Goal: Information Seeking & Learning: Find specific fact

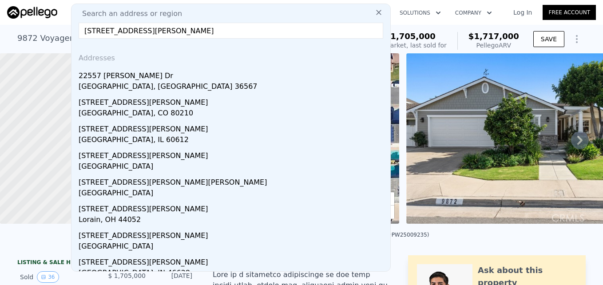
type input "[STREET_ADDRESS][PERSON_NAME]"
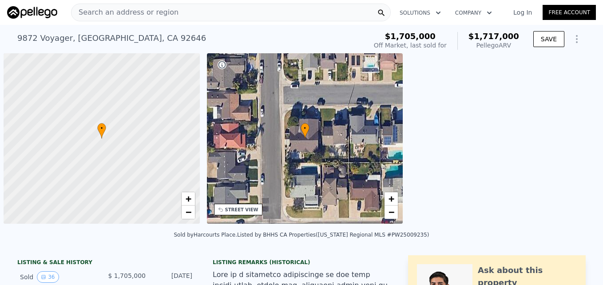
scroll to position [0, 4]
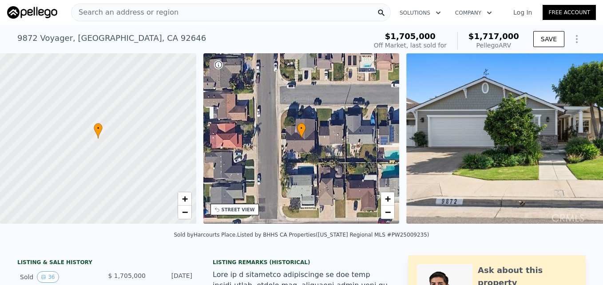
click at [121, 11] on span "Search an address or region" at bounding box center [125, 12] width 107 height 11
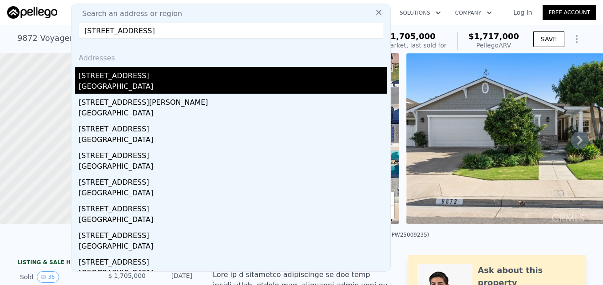
type input "[STREET_ADDRESS]"
click at [123, 86] on div "[GEOGRAPHIC_DATA]" at bounding box center [233, 87] width 308 height 12
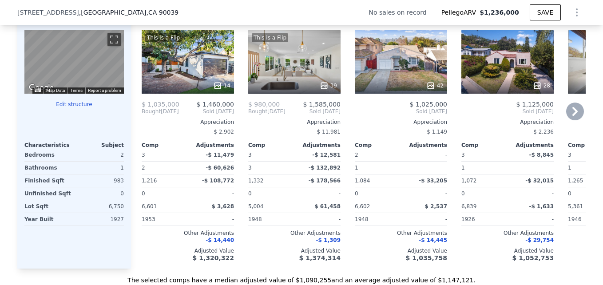
click at [194, 67] on div "This is a Flip 14" at bounding box center [188, 62] width 92 height 64
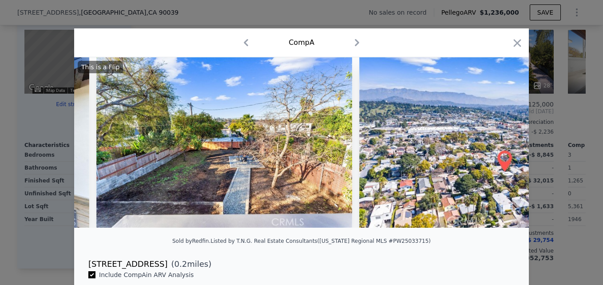
scroll to position [0, 2833]
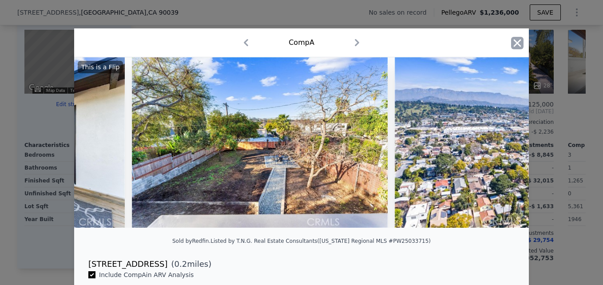
click at [520, 44] on icon "button" at bounding box center [517, 43] width 12 height 12
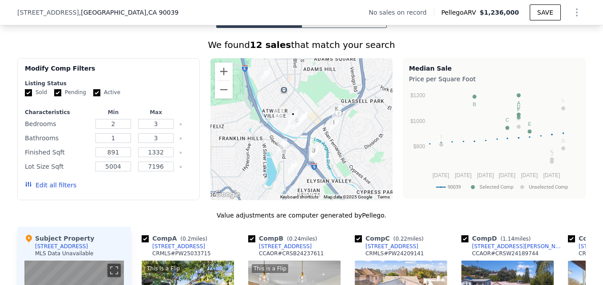
scroll to position [658, 0]
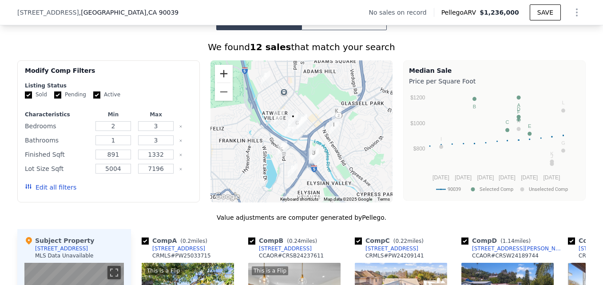
click at [224, 83] on button "Zoom in" at bounding box center [224, 74] width 18 height 18
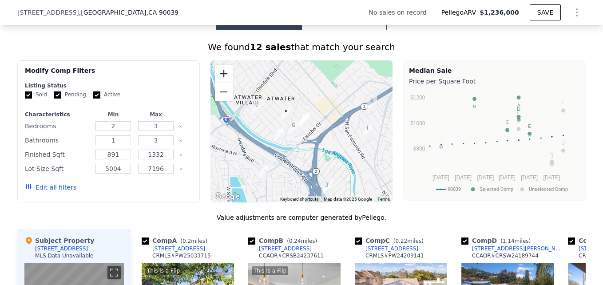
click at [224, 83] on button "Zoom in" at bounding box center [224, 74] width 18 height 18
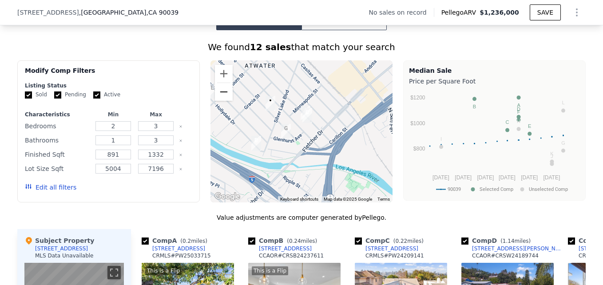
click at [223, 93] on button "Zoom out" at bounding box center [224, 92] width 18 height 18
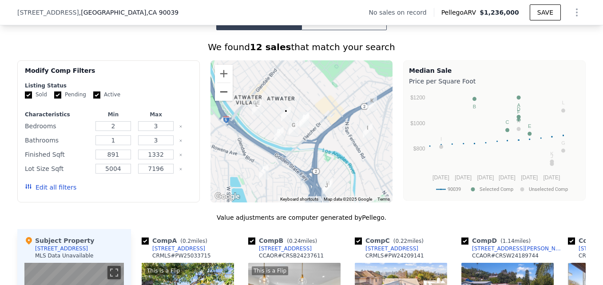
click at [223, 93] on button "Zoom out" at bounding box center [224, 92] width 18 height 18
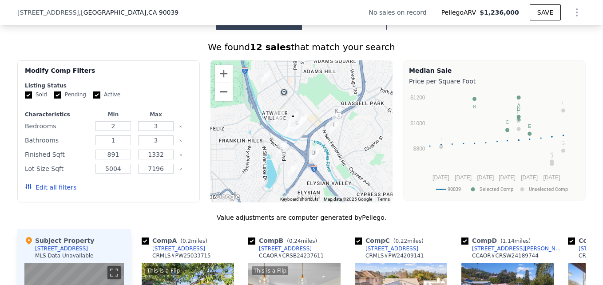
click at [223, 93] on button "Zoom out" at bounding box center [224, 92] width 18 height 18
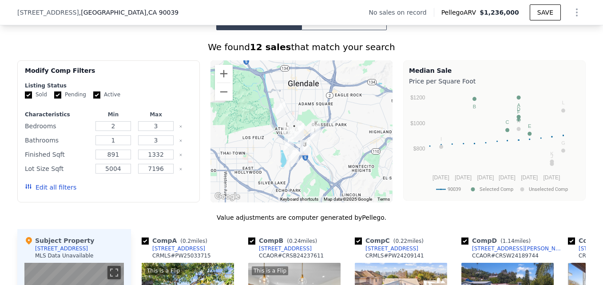
drag, startPoint x: 301, startPoint y: 120, endPoint x: 298, endPoint y: 130, distance: 10.3
click at [298, 130] on img "3144 Atwater Ave" at bounding box center [299, 131] width 17 height 22
click at [222, 82] on button "Zoom in" at bounding box center [224, 74] width 18 height 18
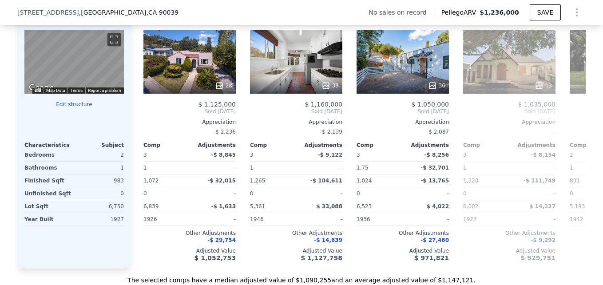
scroll to position [0, 318]
click at [175, 80] on div "28" at bounding box center [190, 62] width 92 height 64
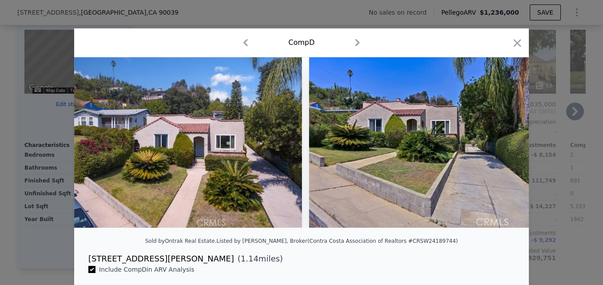
click at [175, 80] on img at bounding box center [188, 142] width 228 height 171
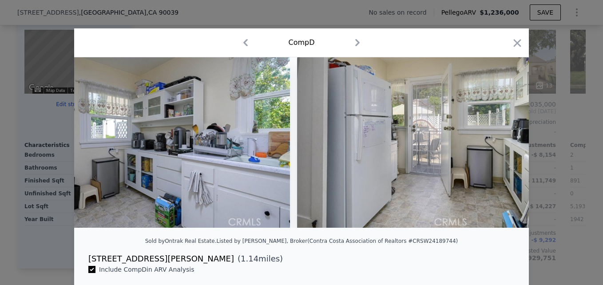
scroll to position [0, 2624]
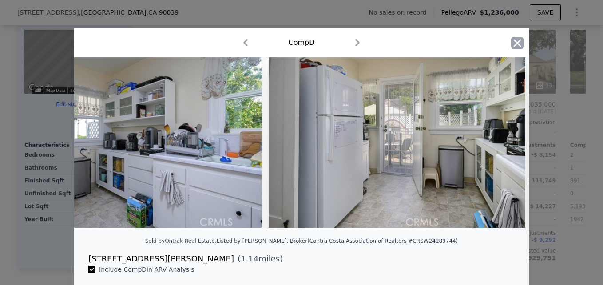
click at [513, 38] on icon "button" at bounding box center [517, 43] width 12 height 12
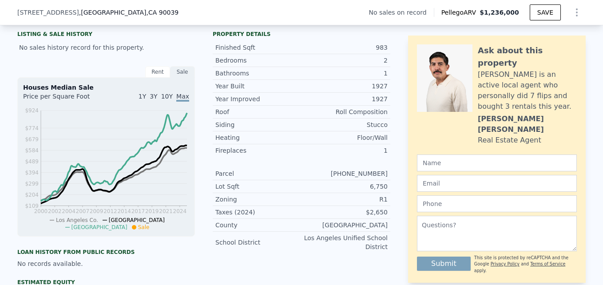
scroll to position [87, 0]
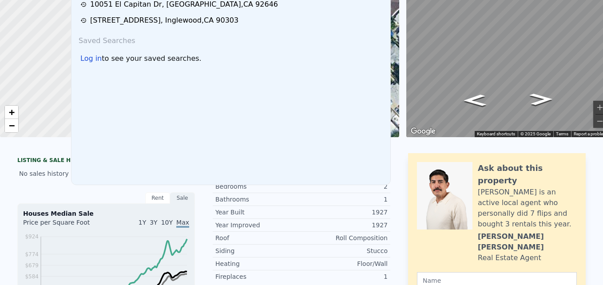
scroll to position [0, 0]
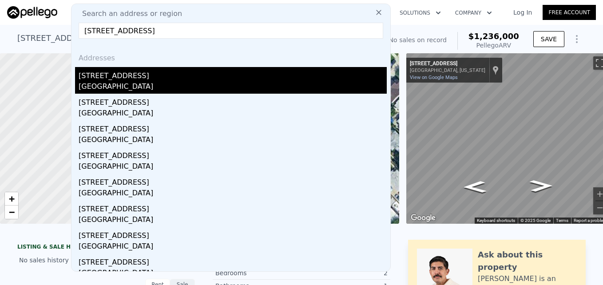
type input "3855 York Blvd, Los Angeles, CA 90065"
click at [160, 75] on div "3855 York Blvd" at bounding box center [233, 74] width 308 height 14
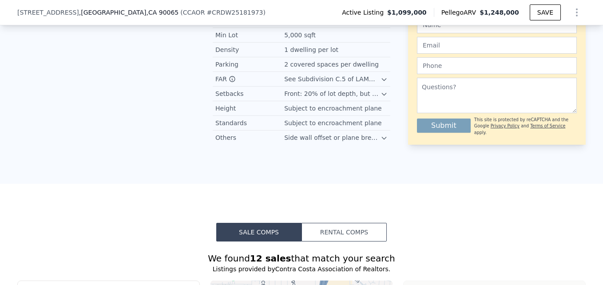
scroll to position [3, 0]
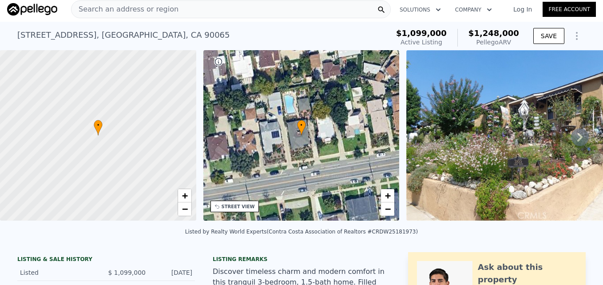
click at [102, 6] on span "Search an address or region" at bounding box center [125, 9] width 107 height 11
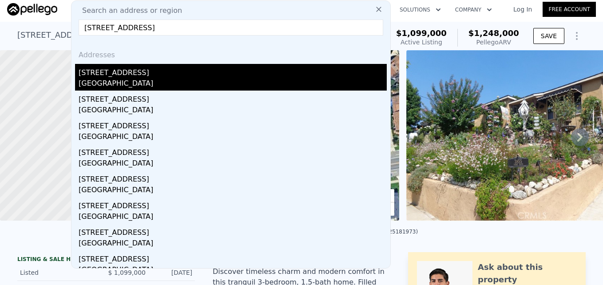
type input "688 Glenmore Blvd, Glendale, CA 91206"
click at [128, 76] on div "688 Glenmore Blvd" at bounding box center [233, 71] width 308 height 14
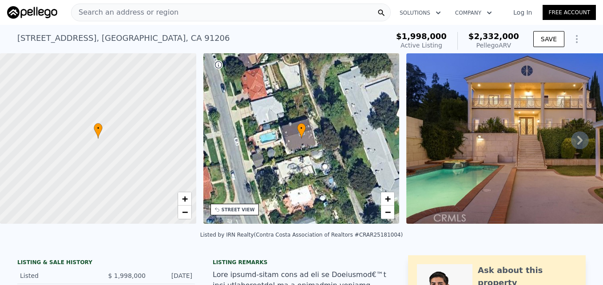
click at [143, 9] on span "Search an address or region" at bounding box center [125, 12] width 107 height 11
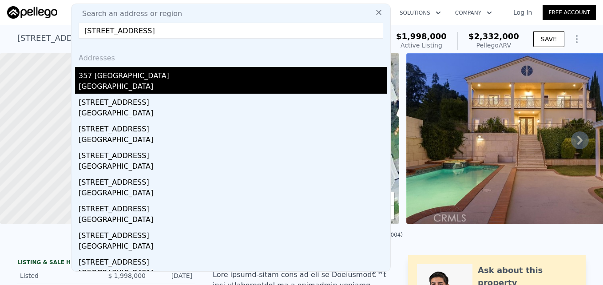
type input "357 Cumberland Rd, Glendale, CA 91202"
click at [159, 78] on div "357 Cumberland Rd" at bounding box center [233, 74] width 308 height 14
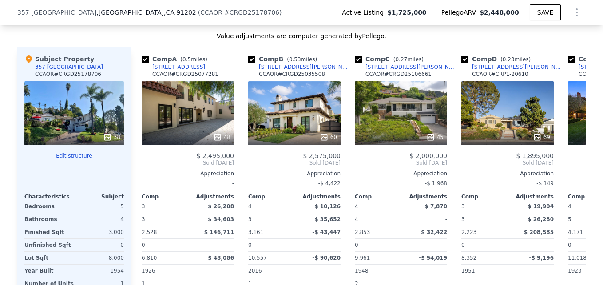
scroll to position [972, 0]
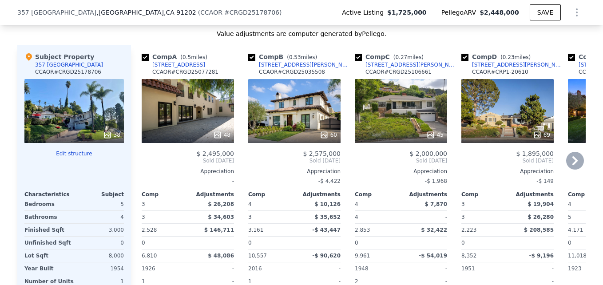
click at [275, 127] on div "60" at bounding box center [294, 111] width 92 height 64
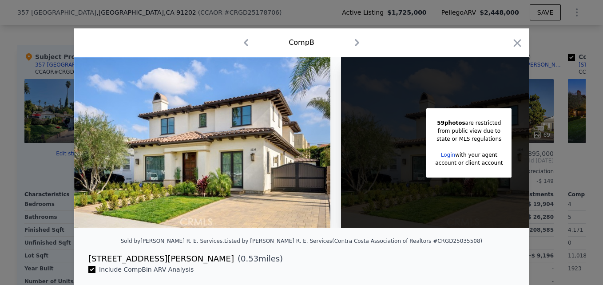
scroll to position [0, 72]
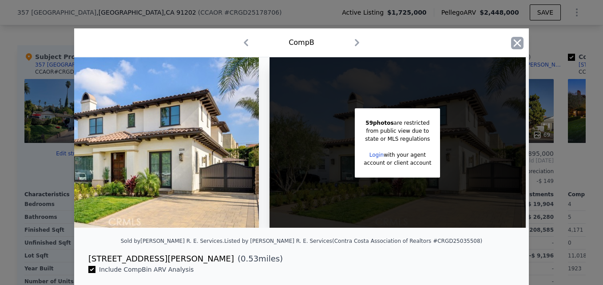
click at [513, 48] on icon "button" at bounding box center [517, 43] width 12 height 12
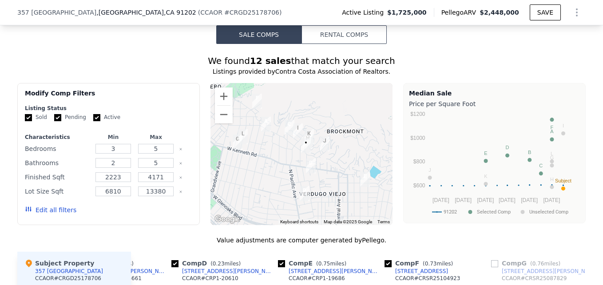
scroll to position [765, 0]
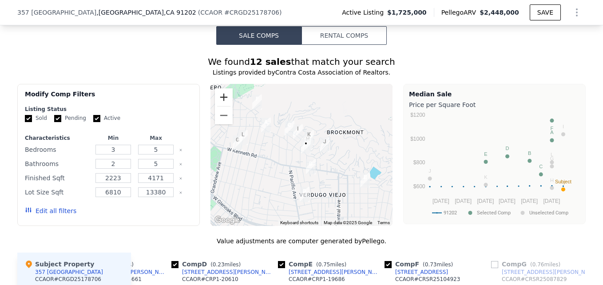
click at [216, 104] on button "Zoom in" at bounding box center [224, 97] width 18 height 18
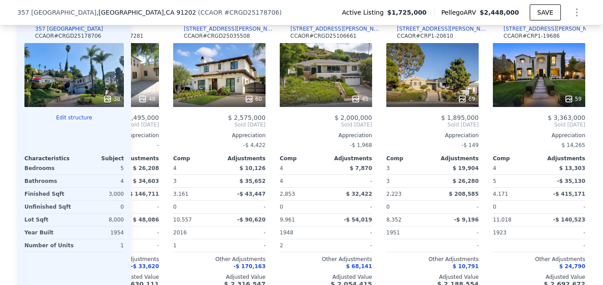
scroll to position [0, 75]
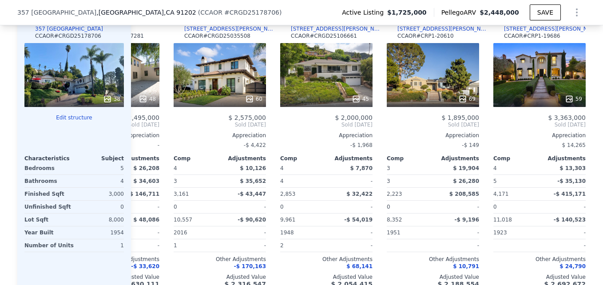
click at [324, 100] on div "45" at bounding box center [326, 99] width 85 height 9
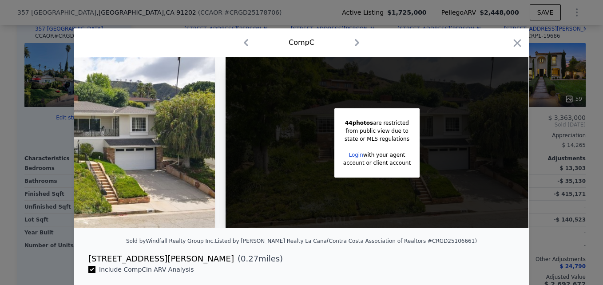
scroll to position [0, 166]
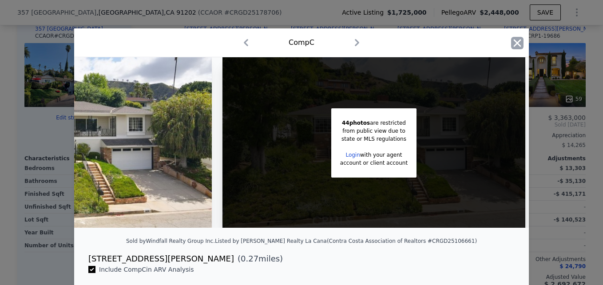
click at [512, 44] on icon "button" at bounding box center [517, 43] width 12 height 12
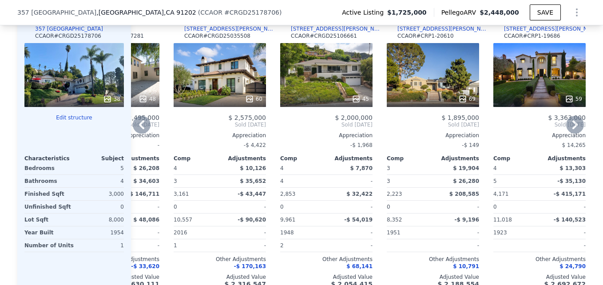
scroll to position [946, 0]
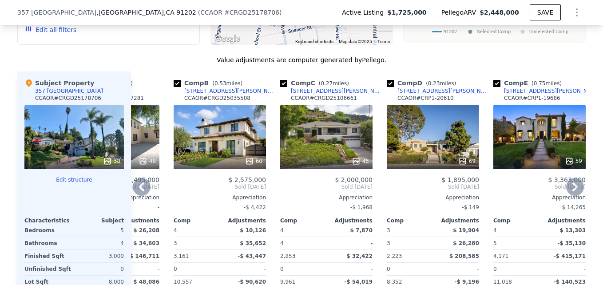
click at [315, 95] on div "[STREET_ADDRESS][PERSON_NAME]" at bounding box center [337, 91] width 92 height 7
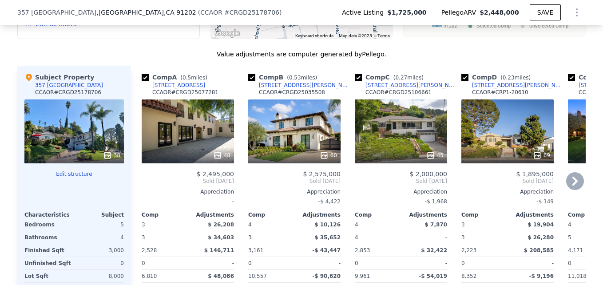
scroll to position [953, 0]
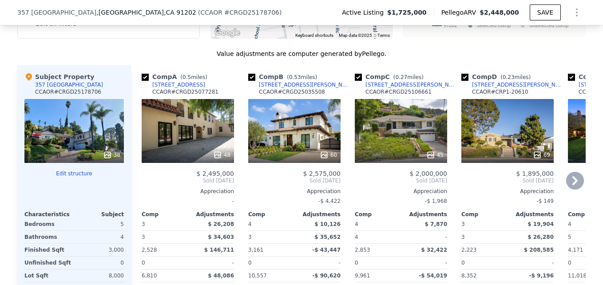
click at [308, 128] on div "60" at bounding box center [294, 131] width 92 height 64
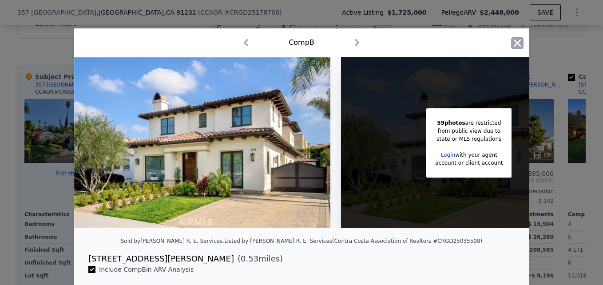
click at [519, 42] on icon "button" at bounding box center [517, 43] width 12 height 12
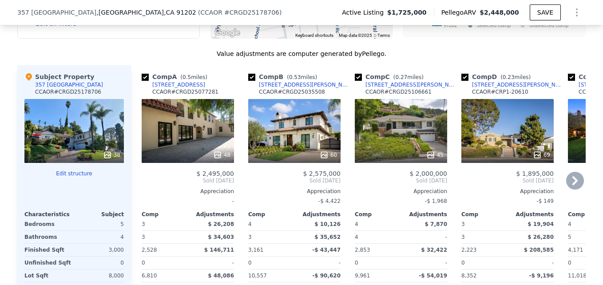
click at [284, 88] on div "1214 Dorothy Dr" at bounding box center [305, 84] width 92 height 7
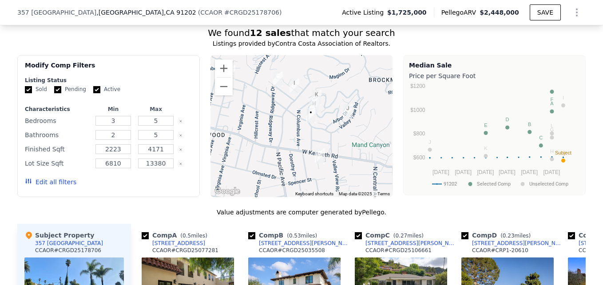
scroll to position [793, 0]
click at [217, 78] on button "Zoom in" at bounding box center [224, 69] width 18 height 18
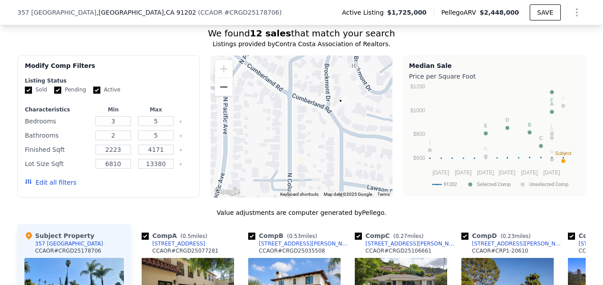
click at [228, 96] on button "Zoom out" at bounding box center [224, 87] width 18 height 18
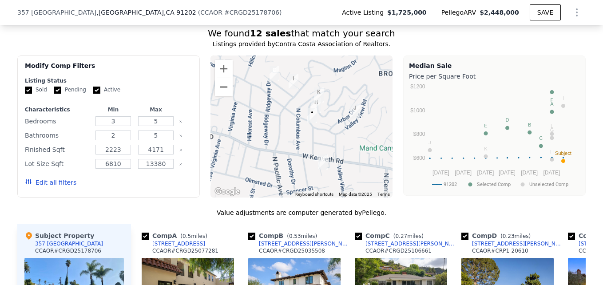
click at [228, 96] on button "Zoom out" at bounding box center [224, 87] width 18 height 18
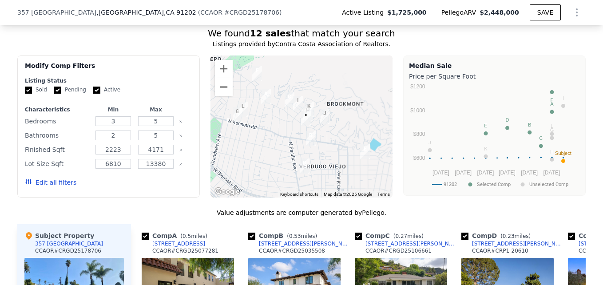
click at [228, 96] on button "Zoom out" at bounding box center [224, 87] width 18 height 18
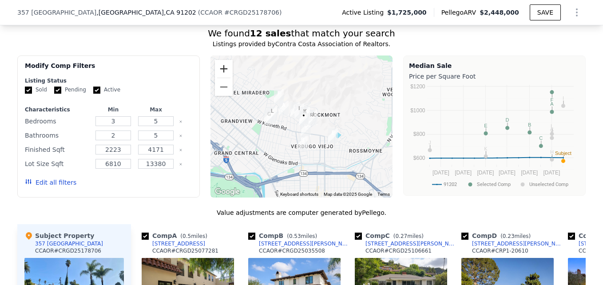
click at [223, 76] on button "Zoom in" at bounding box center [224, 69] width 18 height 18
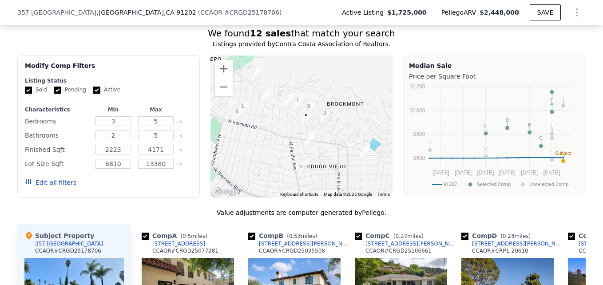
drag, startPoint x: 271, startPoint y: 104, endPoint x: 283, endPoint y: 109, distance: 13.7
click at [283, 109] on div at bounding box center [302, 127] width 183 height 142
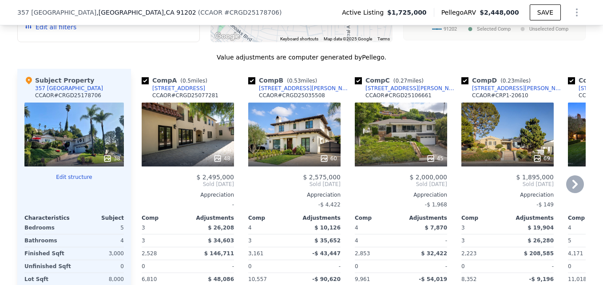
scroll to position [949, 0]
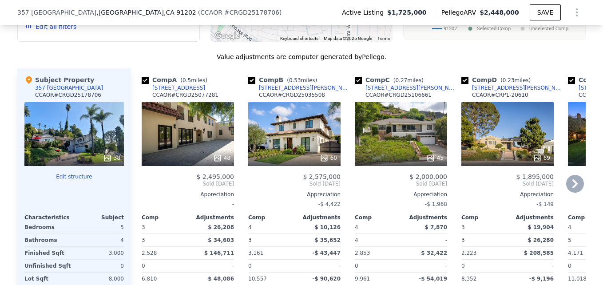
click at [206, 129] on div "48" at bounding box center [188, 134] width 92 height 64
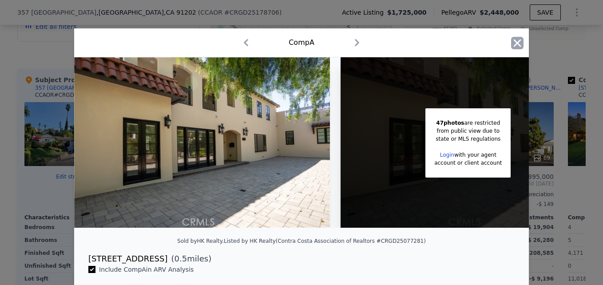
click at [514, 43] on icon "button" at bounding box center [518, 43] width 8 height 8
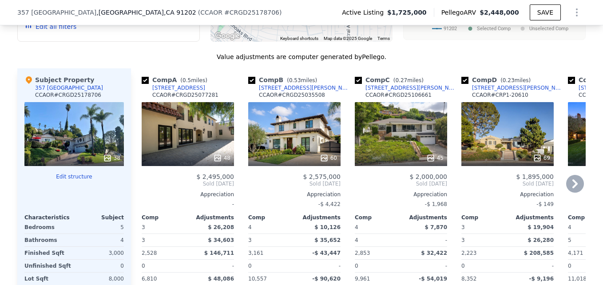
click at [172, 92] on div "[STREET_ADDRESS]" at bounding box center [178, 87] width 53 height 7
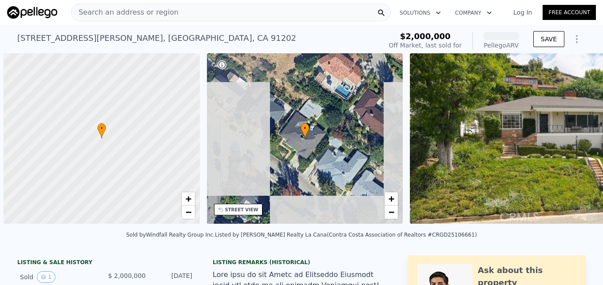
scroll to position [0, 4]
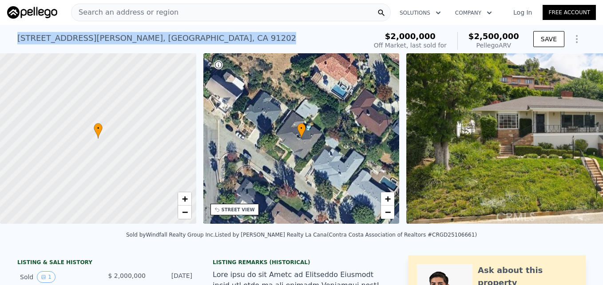
drag, startPoint x: 13, startPoint y: 37, endPoint x: 163, endPoint y: 32, distance: 150.7
click at [163, 32] on div "523 Meadows Dr , Glendale , CA 91202 Sold Jun 2025 for $2m (~ARV $2.500m ) $2,0…" at bounding box center [301, 39] width 603 height 28
drag, startPoint x: 163, startPoint y: 32, endPoint x: 132, endPoint y: 36, distance: 31.4
copy div "523 Meadows Dr , Glendale , CA 91202"
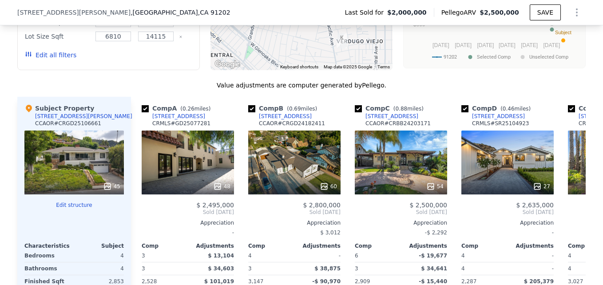
scroll to position [990, 0]
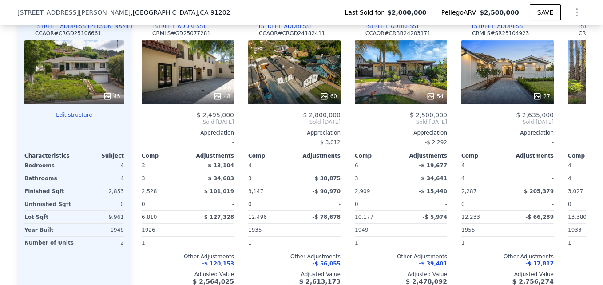
click at [296, 171] on div "-" at bounding box center [318, 165] width 44 height 12
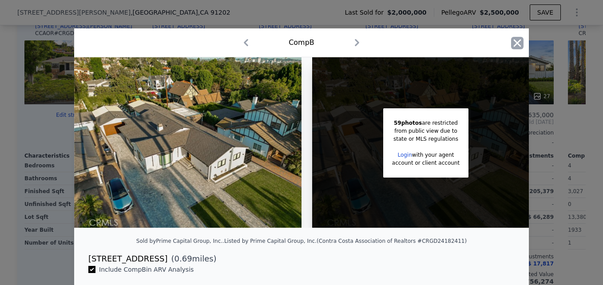
click at [516, 42] on icon "button" at bounding box center [518, 43] width 8 height 8
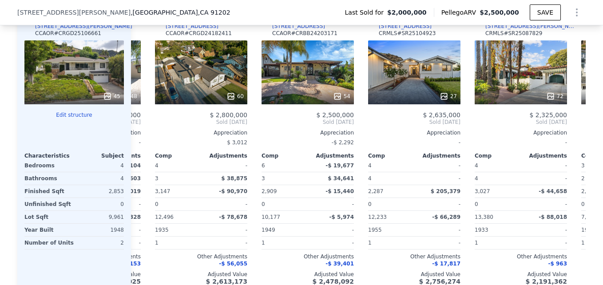
scroll to position [0, 94]
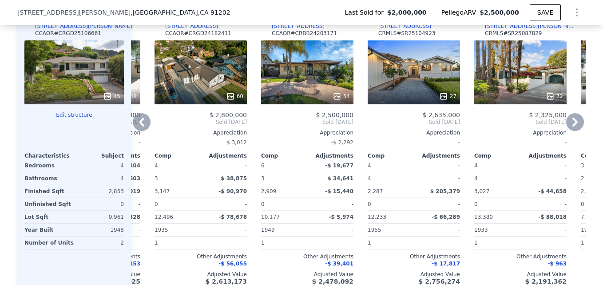
click at [419, 90] on div "27" at bounding box center [414, 72] width 92 height 64
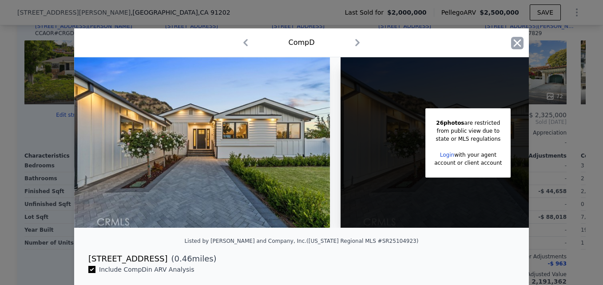
click at [514, 44] on icon "button" at bounding box center [518, 43] width 8 height 8
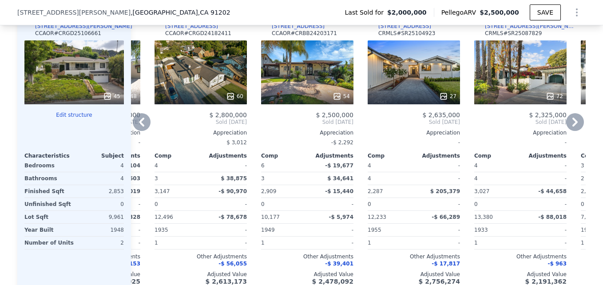
click at [396, 30] on div "1866 Idlewood Rd" at bounding box center [405, 26] width 53 height 7
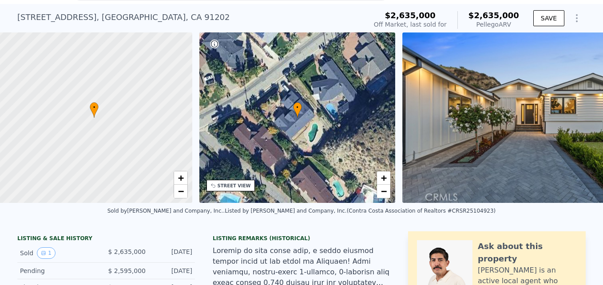
scroll to position [0, 4]
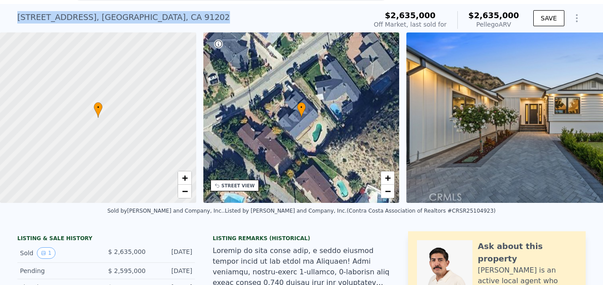
drag, startPoint x: 11, startPoint y: 16, endPoint x: 158, endPoint y: 23, distance: 146.7
click at [158, 23] on div "1866 Idlewood Rd , Glendale , CA 91202 Sold Jun 2025 for $2.635m (~ARV $2.635m …" at bounding box center [301, 18] width 603 height 28
drag, startPoint x: 158, startPoint y: 23, endPoint x: 133, endPoint y: 18, distance: 24.9
copy div "1866 Idlewood Rd , Glendale , CA 91202"
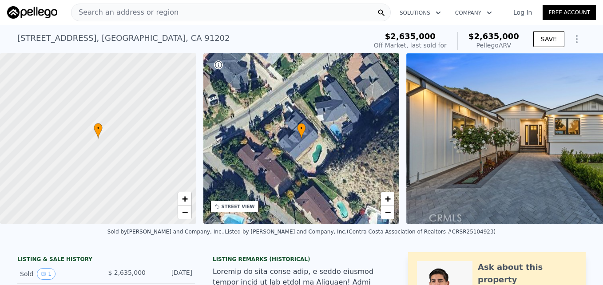
click at [136, 15] on span "Search an address or region" at bounding box center [125, 12] width 107 height 11
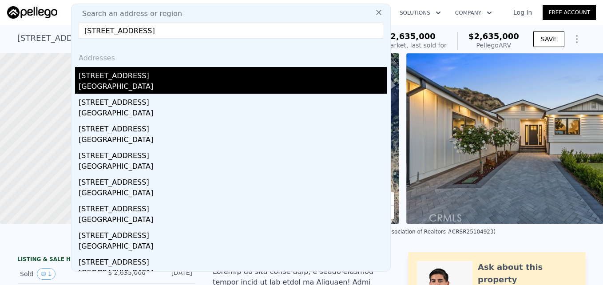
type input "5154 Ellenwood Dr, Los Angeles, CA 90041"
click at [137, 81] on div "5154 Ellenwood Dr" at bounding box center [233, 74] width 308 height 14
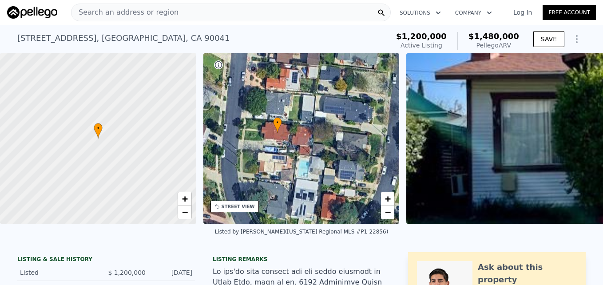
drag, startPoint x: 337, startPoint y: 149, endPoint x: 313, endPoint y: 143, distance: 25.1
click at [313, 143] on div "• + −" at bounding box center [301, 138] width 196 height 171
click at [391, 198] on link "+" at bounding box center [387, 198] width 13 height 13
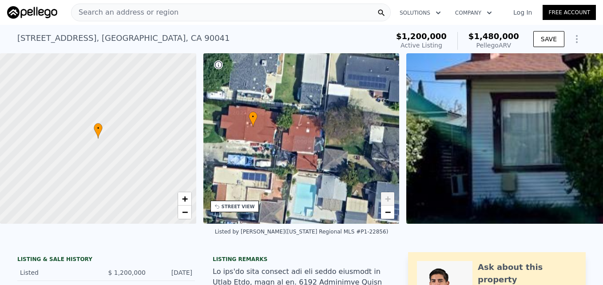
click at [391, 198] on link "+" at bounding box center [387, 198] width 13 height 13
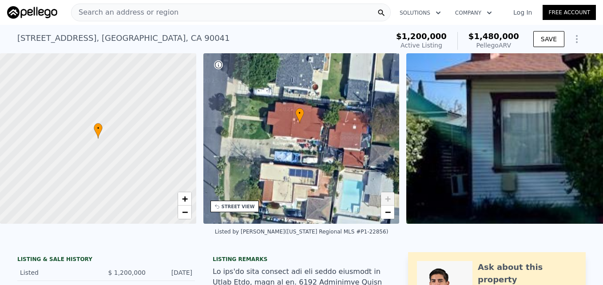
drag, startPoint x: 304, startPoint y: 172, endPoint x: 351, endPoint y: 169, distance: 46.8
click at [351, 169] on div "• + −" at bounding box center [301, 138] width 196 height 171
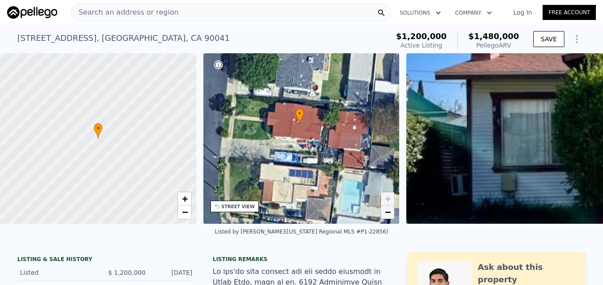
click at [387, 217] on span "−" at bounding box center [388, 212] width 6 height 11
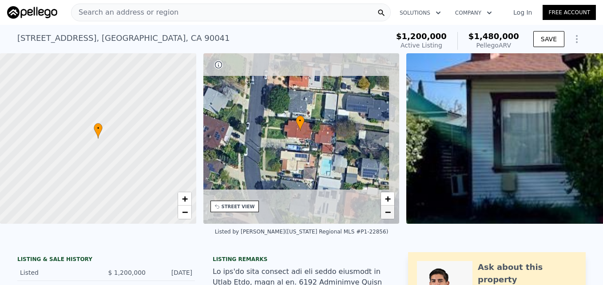
click at [387, 217] on span "−" at bounding box center [388, 212] width 6 height 11
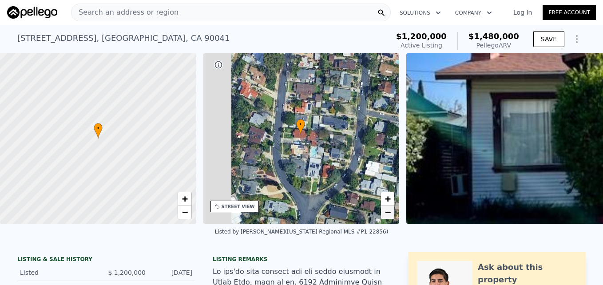
click at [387, 217] on span "−" at bounding box center [388, 212] width 6 height 11
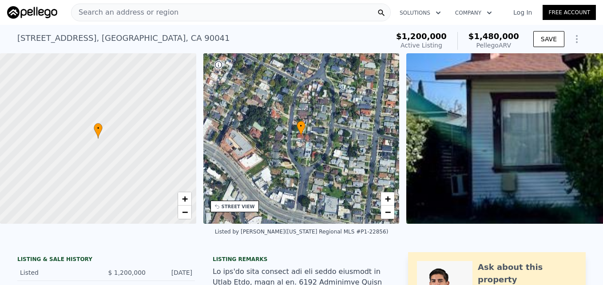
click at [131, 9] on span "Search an address or region" at bounding box center [125, 12] width 107 height 11
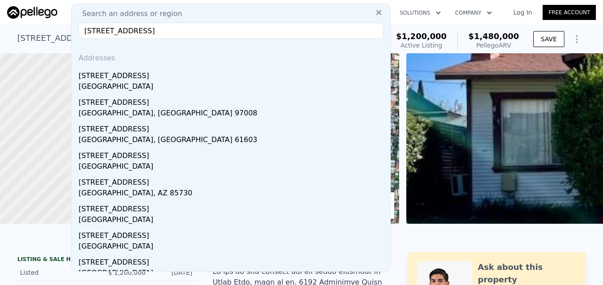
type input "722 Bel Aire Dr,"
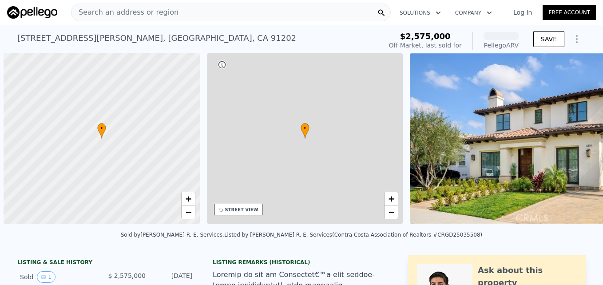
scroll to position [0, 4]
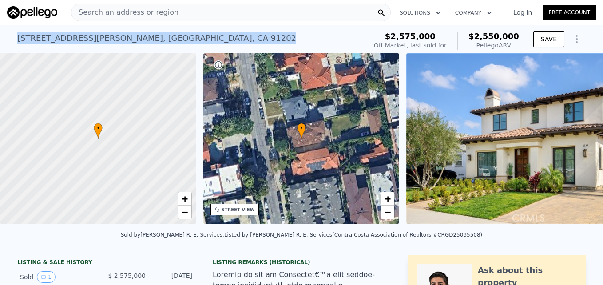
drag, startPoint x: 14, startPoint y: 37, endPoint x: 155, endPoint y: 35, distance: 140.4
click at [155, 35] on div "1214 Dorothy Dr , Glendale , CA 91202 Sold May 2025 for $2.575m (~ARV $2.550m )" at bounding box center [190, 40] width 346 height 25
drag, startPoint x: 155, startPoint y: 35, endPoint x: 139, endPoint y: 37, distance: 16.1
copy div "1214 Dorothy Dr , Glendale , CA 91202"
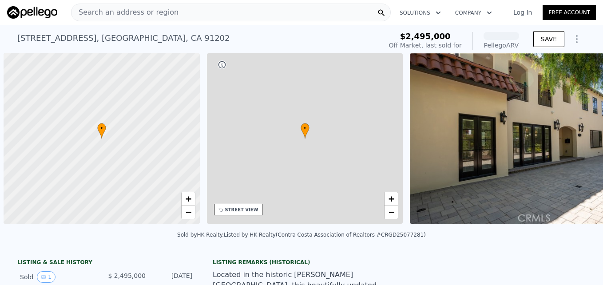
scroll to position [0, 4]
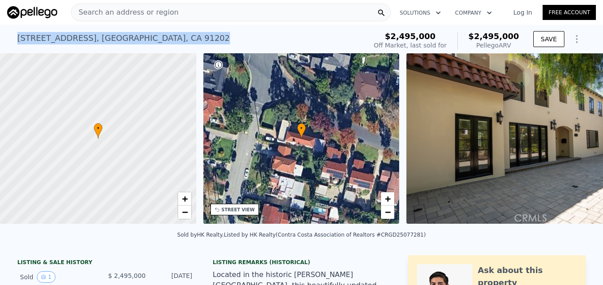
drag, startPoint x: 9, startPoint y: 38, endPoint x: 213, endPoint y: 39, distance: 203.5
click at [213, 39] on div "[STREET_ADDRESS] Sold [DATE] for $2.495m (~ARV $2.495m ) $2,495,000 Off Market,…" at bounding box center [301, 39] width 603 height 28
drag, startPoint x: 213, startPoint y: 39, endPoint x: 176, endPoint y: 38, distance: 36.4
copy div "[STREET_ADDRESS]"
